Goal: Information Seeking & Learning: Learn about a topic

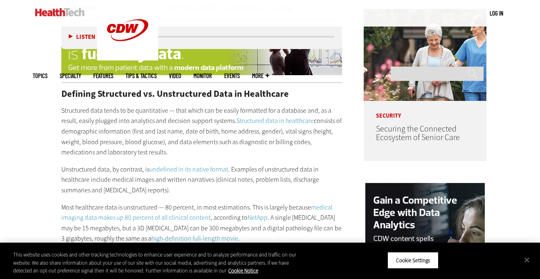
scroll to position [629, 0]
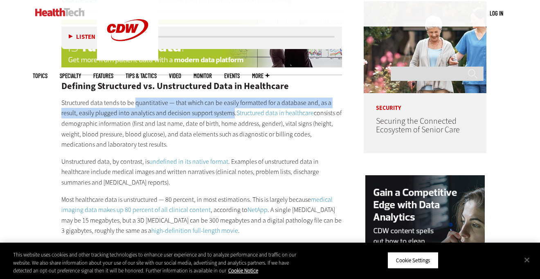
drag, startPoint x: 135, startPoint y: 92, endPoint x: 232, endPoint y: 101, distance: 97.8
click at [232, 101] on p "Structured data tends to be quantitative — that which can be easily formatted f…" at bounding box center [201, 124] width 281 height 52
copy p "quantitative — that which can be easily formatted for a database and, as a resu…"
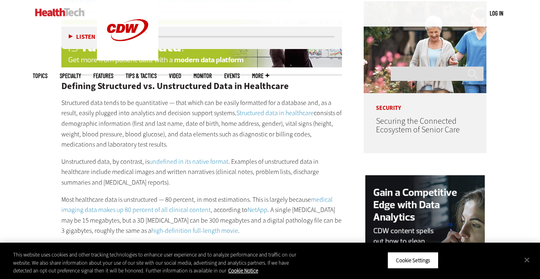
click at [268, 134] on p "Structured data tends to be quantitative — that which can be easily formatted f…" at bounding box center [201, 124] width 281 height 52
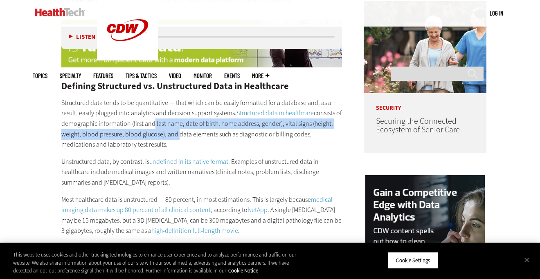
drag, startPoint x: 166, startPoint y: 117, endPoint x: 176, endPoint y: 124, distance: 11.7
click at [176, 124] on p "Structured data tends to be quantitative — that which can be easily formatted f…" at bounding box center [201, 124] width 281 height 52
click at [176, 128] on p "Structured data tends to be quantitative — that which can be easily formatted f…" at bounding box center [201, 124] width 281 height 52
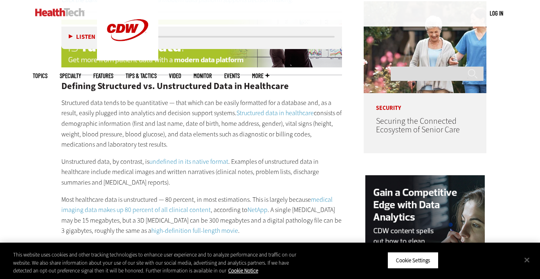
drag, startPoint x: 159, startPoint y: 123, endPoint x: 150, endPoint y: 120, distance: 9.8
click at [151, 120] on p "Structured data tends to be quantitative — that which can be easily formatted f…" at bounding box center [201, 124] width 281 height 52
click at [149, 120] on p "Structured data tends to be quantitative — that which can be easily formatted f…" at bounding box center [201, 124] width 281 height 52
drag, startPoint x: 172, startPoint y: 130, endPoint x: 186, endPoint y: 136, distance: 15.2
click at [186, 136] on p "Structured data tends to be quantitative — that which can be easily formatted f…" at bounding box center [201, 124] width 281 height 52
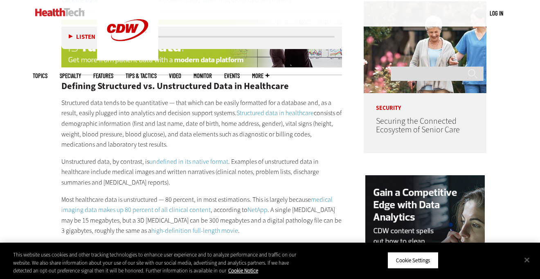
click at [186, 136] on p "Structured data tends to be quantitative — that which can be easily formatted f…" at bounding box center [201, 124] width 281 height 52
drag, startPoint x: 184, startPoint y: 132, endPoint x: 176, endPoint y: 124, distance: 11.0
click at [178, 125] on p "Structured data tends to be quantitative — that which can be easily formatted f…" at bounding box center [201, 124] width 281 height 52
click at [175, 122] on p "Structured data tends to be quantitative — that which can be easily formatted f…" at bounding box center [201, 124] width 281 height 52
drag, startPoint x: 178, startPoint y: 135, endPoint x: 181, endPoint y: 138, distance: 4.9
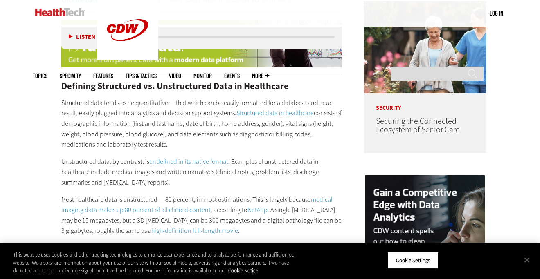
click at [181, 137] on p "Structured data tends to be quantitative — that which can be easily formatted f…" at bounding box center [201, 124] width 281 height 52
click at [181, 138] on p "Structured data tends to be quantitative — that which can be easily formatted f…" at bounding box center [201, 124] width 281 height 52
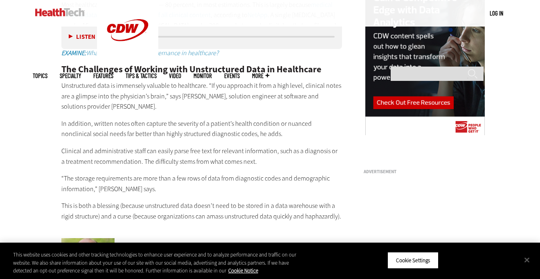
scroll to position [891, 0]
